Goal: Download file/media

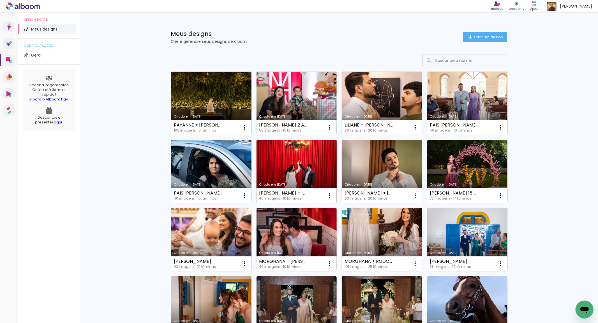
click at [295, 163] on link "Criado em [DATE]" at bounding box center [296, 171] width 80 height 63
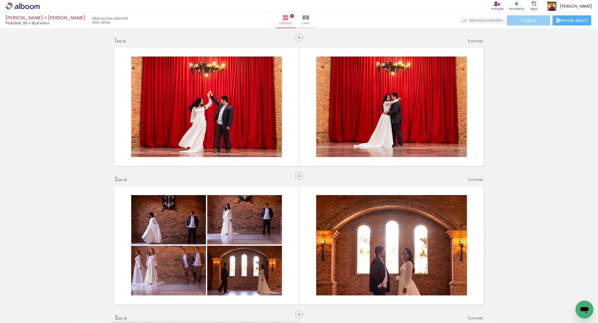
click at [528, 22] on span "Finalizar" at bounding box center [528, 20] width 15 height 4
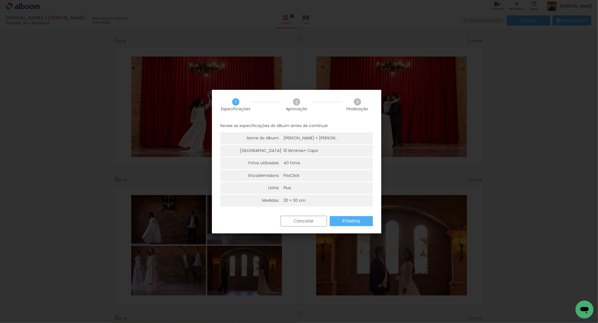
click at [352, 217] on paper-button "Próximo" at bounding box center [351, 221] width 43 height 10
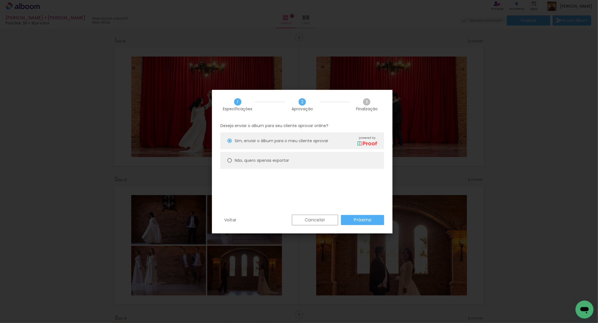
click at [232, 159] on paper-radio-button "Não, quero apenas exportar" at bounding box center [302, 160] width 164 height 17
type paper-radio-button "on"
click at [0, 0] on slot "Próximo" at bounding box center [0, 0] width 0 height 0
type input "Alta, 300 DPI"
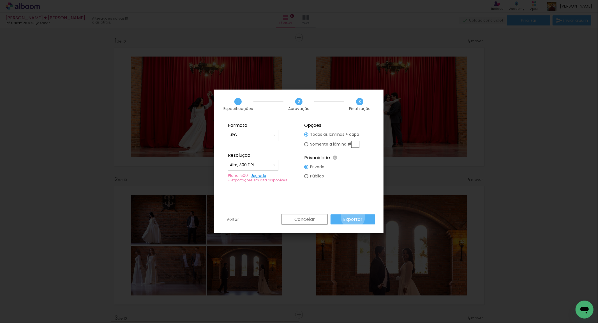
click at [0, 0] on slot "Exportar" at bounding box center [0, 0] width 0 height 0
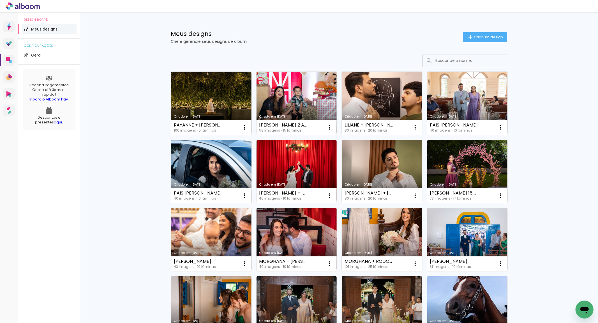
click at [219, 170] on link "Criado em [DATE]" at bounding box center [211, 171] width 80 height 63
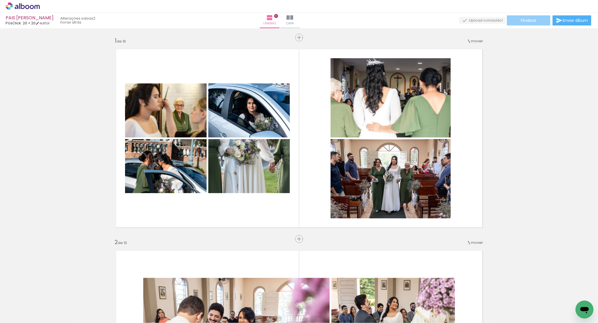
click at [532, 21] on span "Finalizar" at bounding box center [528, 20] width 15 height 4
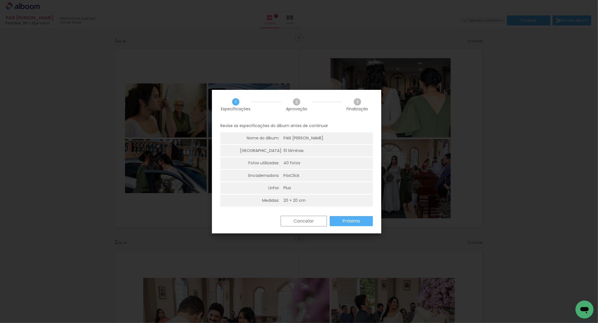
click at [353, 218] on paper-button "Próximo" at bounding box center [351, 221] width 43 height 10
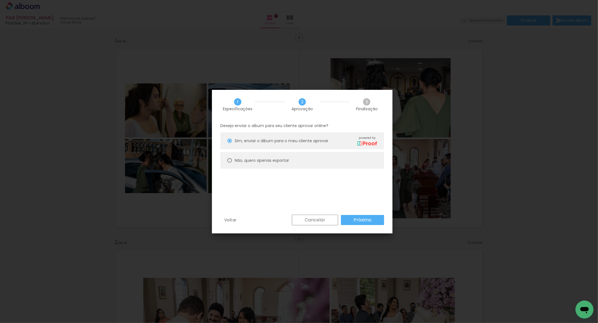
click at [228, 143] on div at bounding box center [229, 141] width 4 height 4
type paper-radio-button "on"
click at [0, 0] on slot "Próximo" at bounding box center [0, 0] width 0 height 0
type input "Alta, 300 DPI"
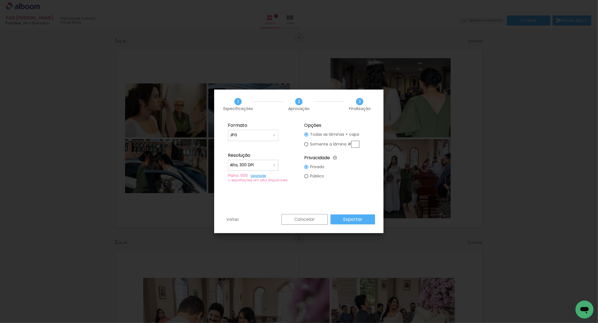
click at [0, 0] on slot "Exportar" at bounding box center [0, 0] width 0 height 0
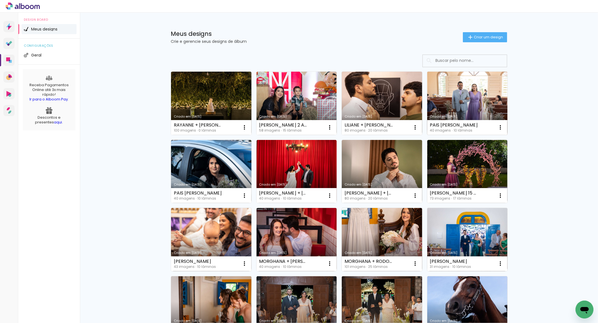
click at [452, 94] on link "Criado em [DATE]" at bounding box center [467, 103] width 80 height 63
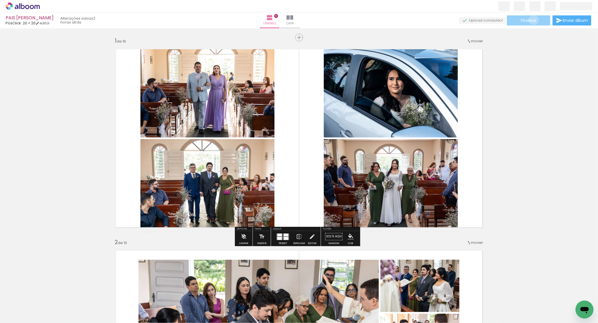
click at [532, 20] on span "Finalizar" at bounding box center [528, 20] width 15 height 4
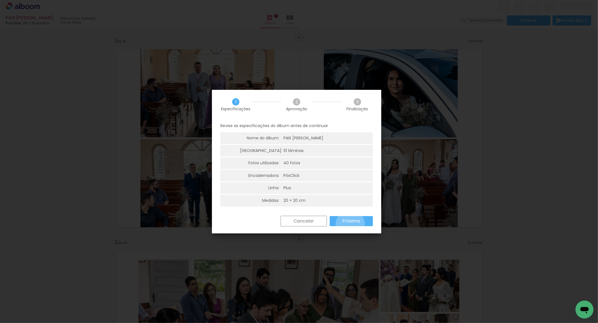
click at [350, 224] on paper-button "Próximo" at bounding box center [351, 221] width 43 height 10
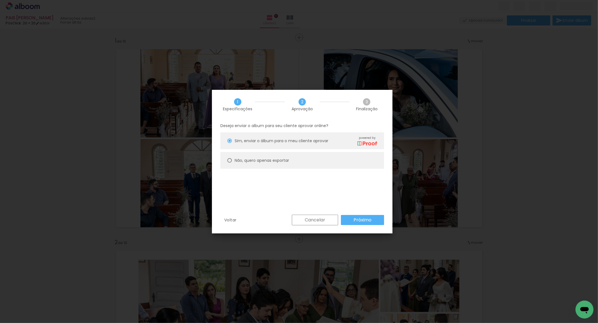
click at [231, 143] on div at bounding box center [229, 141] width 4 height 4
type paper-radio-button "on"
click at [349, 217] on paper-button "Próximo" at bounding box center [362, 220] width 43 height 10
type input "Alta, 300 DPI"
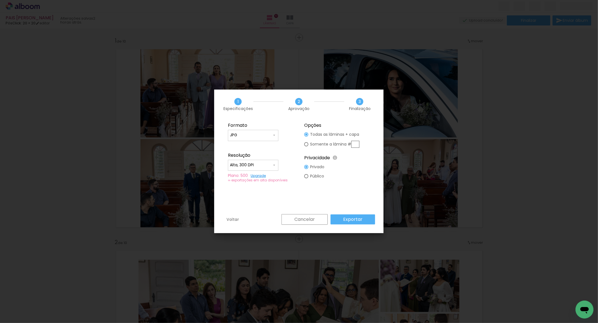
click at [0, 0] on slot "Exportar" at bounding box center [0, 0] width 0 height 0
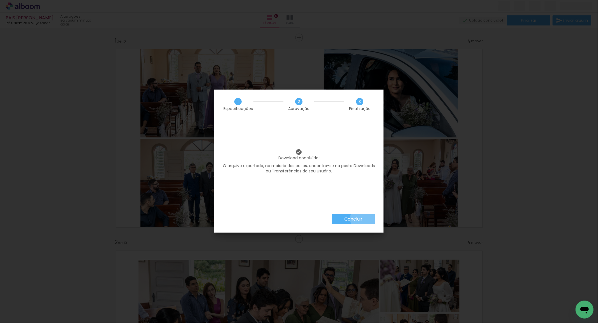
click at [365, 219] on paper-button "Concluir" at bounding box center [353, 219] width 43 height 10
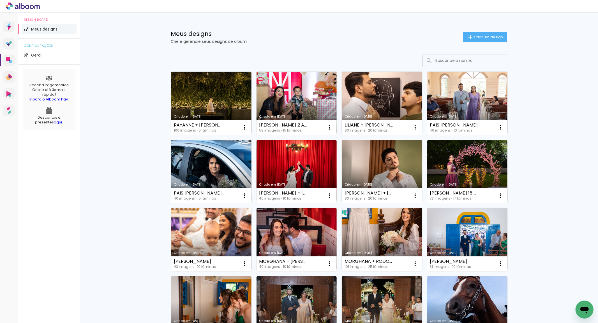
click at [293, 99] on link "Criado em [DATE]" at bounding box center [296, 103] width 80 height 63
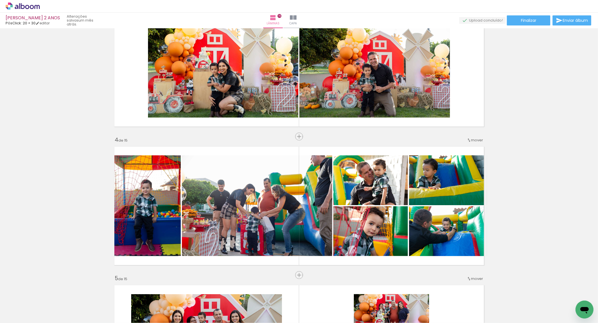
scroll to position [329, 0]
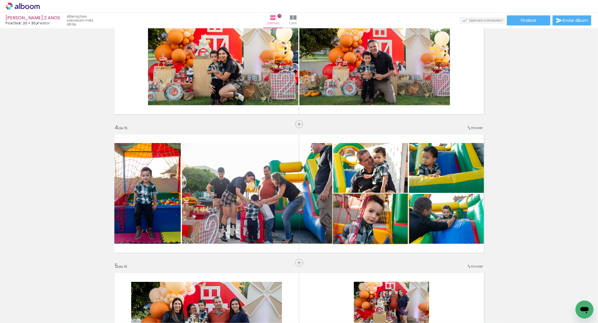
drag, startPoint x: 384, startPoint y: 224, endPoint x: 307, endPoint y: 217, distance: 77.4
click at [0, 0] on slot at bounding box center [0, 0] width 0 height 0
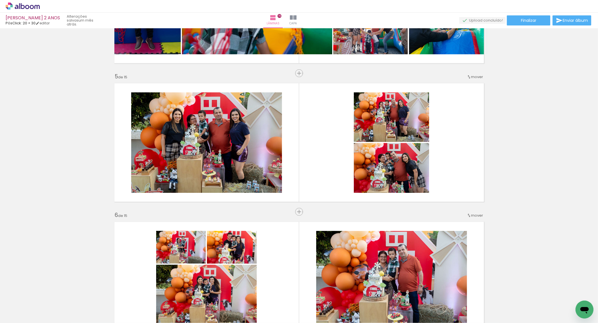
scroll to position [524, 0]
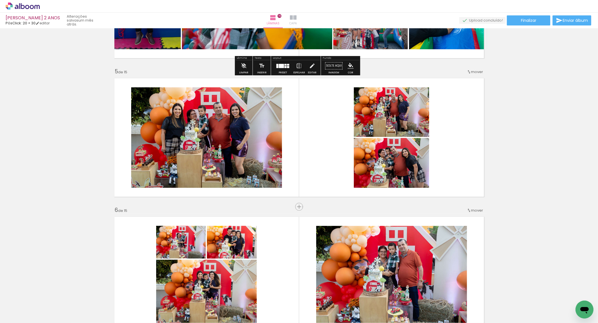
click at [296, 20] on iron-icon at bounding box center [293, 17] width 7 height 7
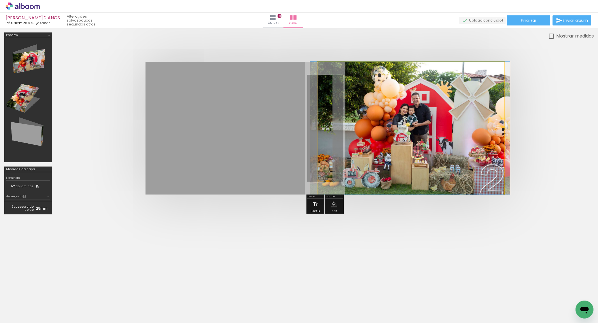
drag, startPoint x: 436, startPoint y: 122, endPoint x: 442, endPoint y: 122, distance: 5.6
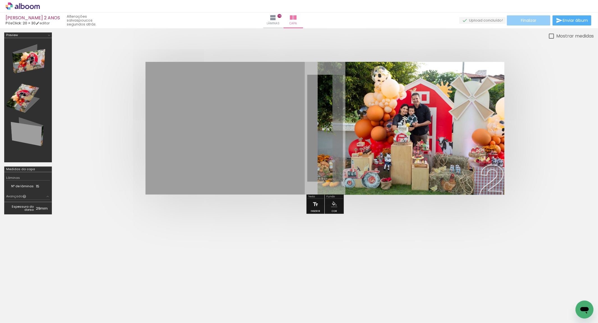
click at [530, 22] on span "Finalizar" at bounding box center [528, 20] width 15 height 4
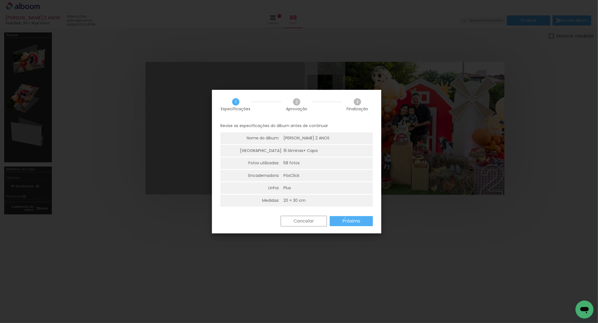
click at [0, 0] on slot "Próximo" at bounding box center [0, 0] width 0 height 0
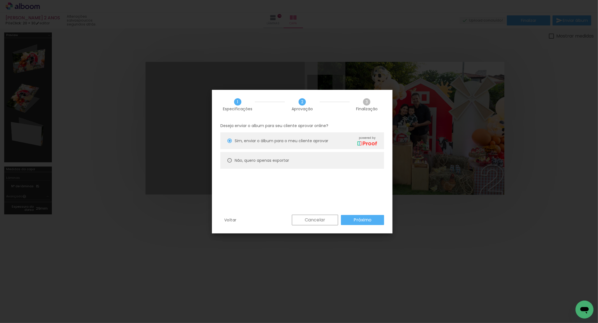
click at [231, 143] on div at bounding box center [229, 141] width 4 height 4
type paper-radio-button "on"
click at [352, 219] on paper-button "Próximo" at bounding box center [362, 220] width 43 height 10
type input "Alta, 300 DPI"
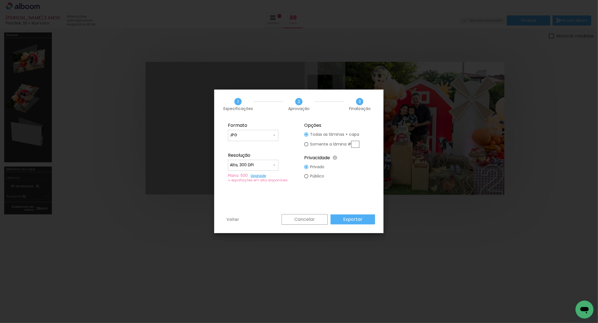
click at [0, 0] on slot "Exportar" at bounding box center [0, 0] width 0 height 0
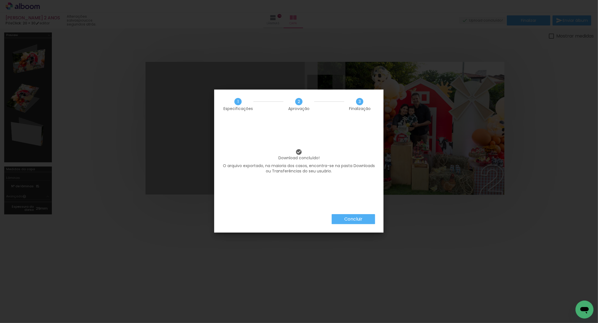
click at [0, 0] on slot "Concluir" at bounding box center [0, 0] width 0 height 0
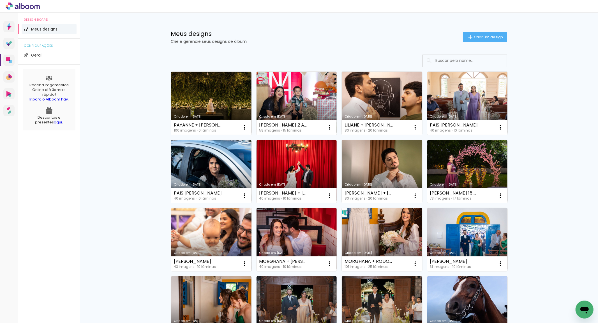
click at [230, 235] on link "Criado em [DATE]" at bounding box center [211, 239] width 80 height 63
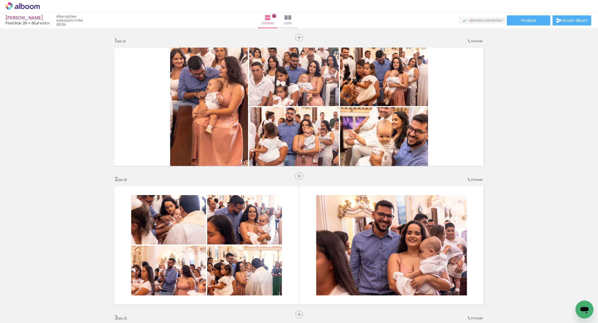
click at [291, 18] on iron-icon at bounding box center [287, 17] width 7 height 7
